Goal: Task Accomplishment & Management: Manage account settings

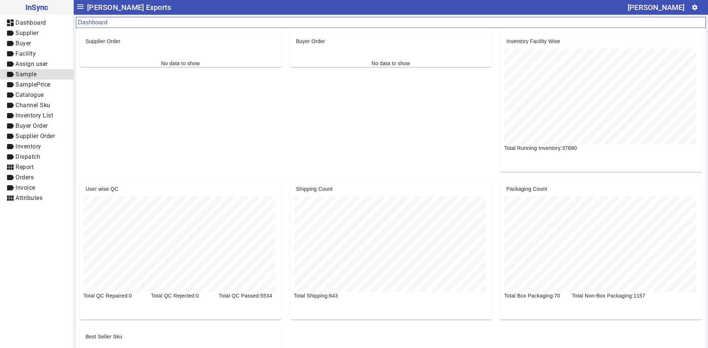
click at [24, 73] on span "Sample" at bounding box center [25, 74] width 21 height 7
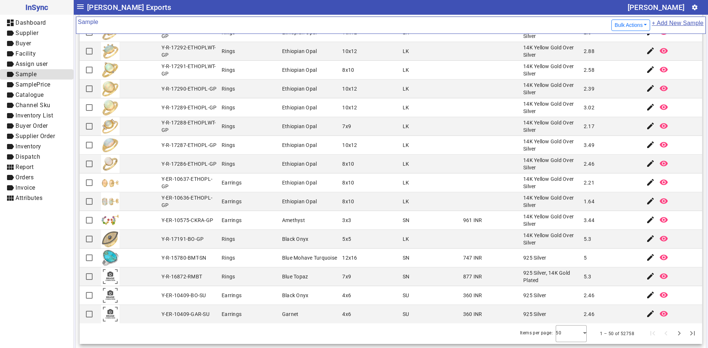
scroll to position [77, 0]
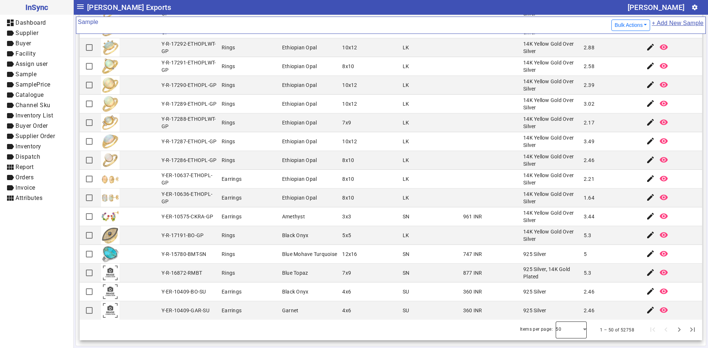
click at [563, 336] on div at bounding box center [571, 331] width 31 height 18
click at [565, 314] on mat-option "100" at bounding box center [560, 310] width 31 height 18
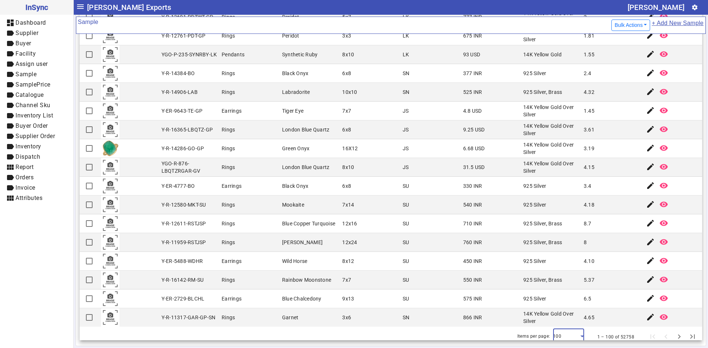
scroll to position [1573, 0]
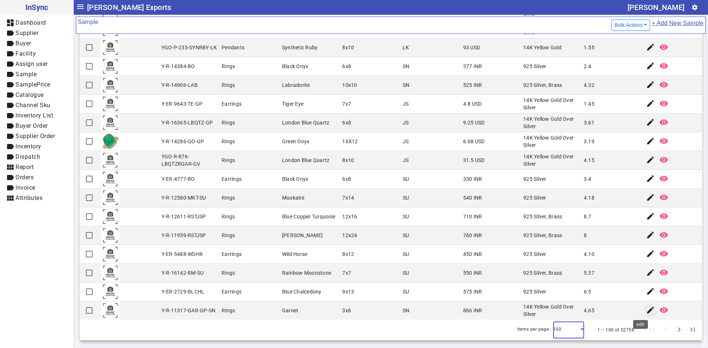
click at [646, 308] on mat-icon "edit" at bounding box center [650, 310] width 9 height 9
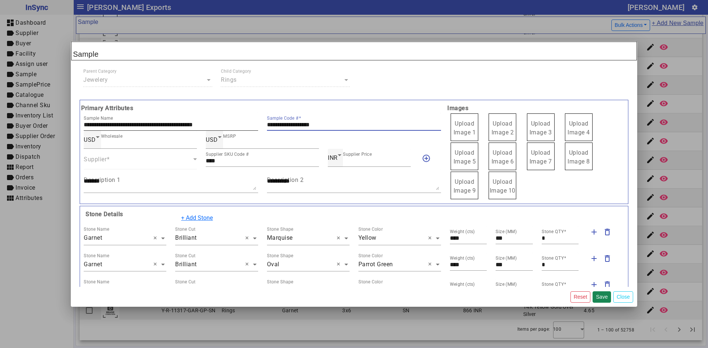
drag, startPoint x: 333, startPoint y: 123, endPoint x: 230, endPoint y: 123, distance: 102.9
click at [230, 123] on div "**********" at bounding box center [262, 122] width 366 height 18
click at [463, 131] on span "Upload Image 1" at bounding box center [464, 128] width 22 height 16
click at [464, 131] on span "Upload Image 1" at bounding box center [464, 128] width 22 height 16
click at [0, 0] on input "Upload Image 1" at bounding box center [0, 0] width 0 height 0
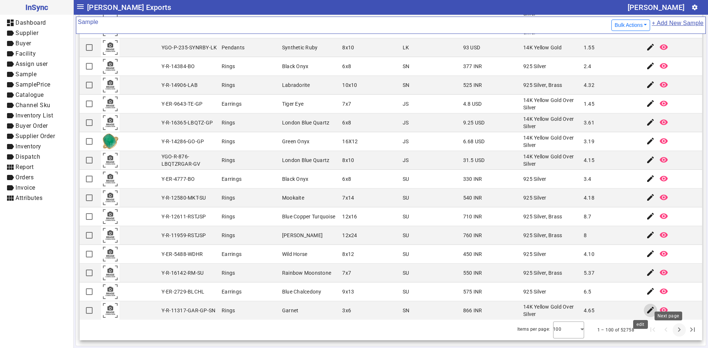
click at [671, 334] on span "Next page" at bounding box center [679, 331] width 18 height 18
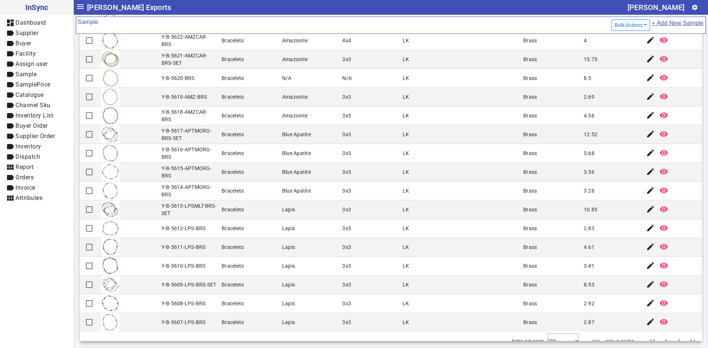
scroll to position [77, 0]
click at [670, 334] on span "Next page" at bounding box center [679, 342] width 18 height 18
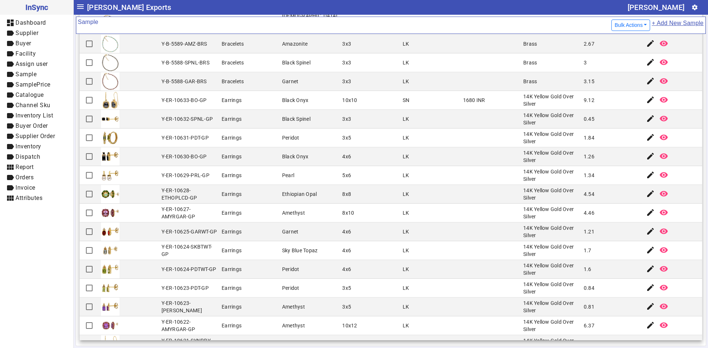
scroll to position [442, 0]
